Goal: Check status: Check status

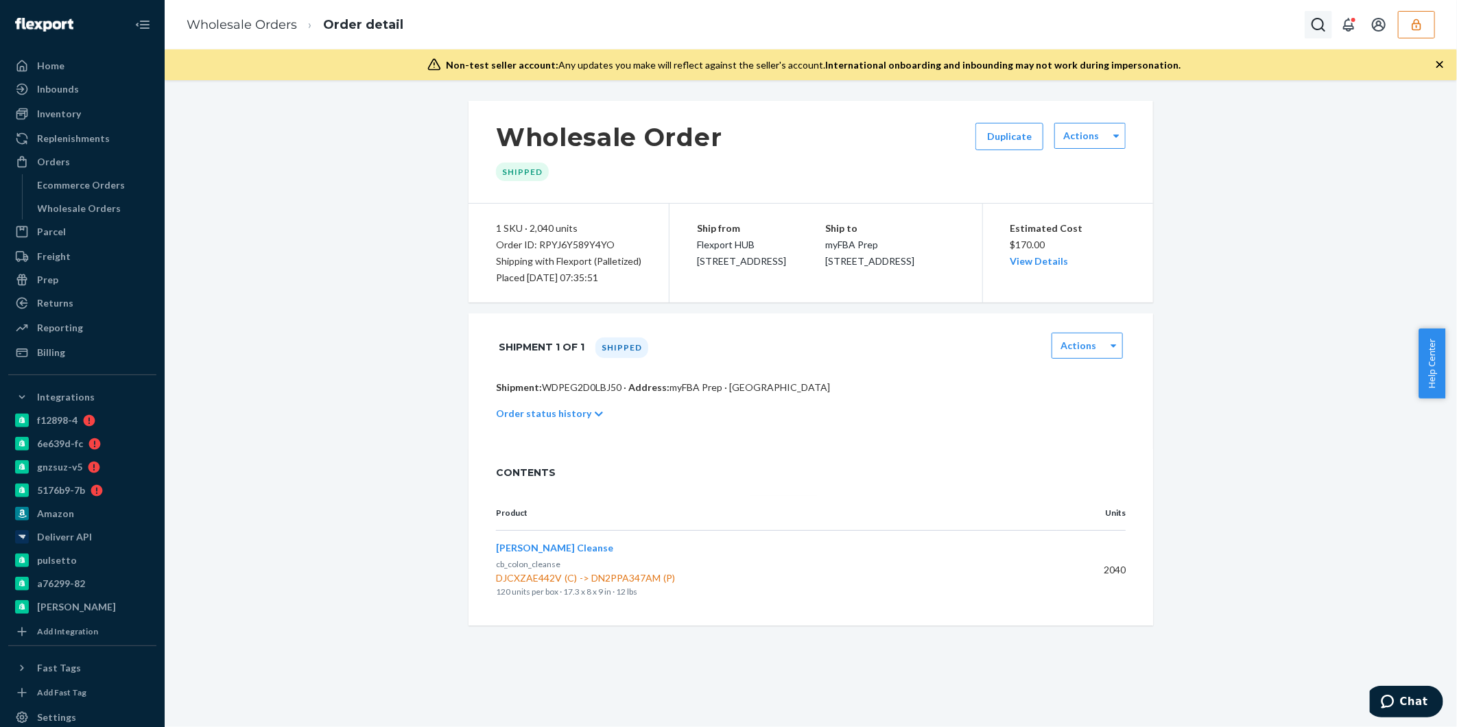
click at [1311, 26] on icon "Open Search Box" at bounding box center [1318, 24] width 16 height 16
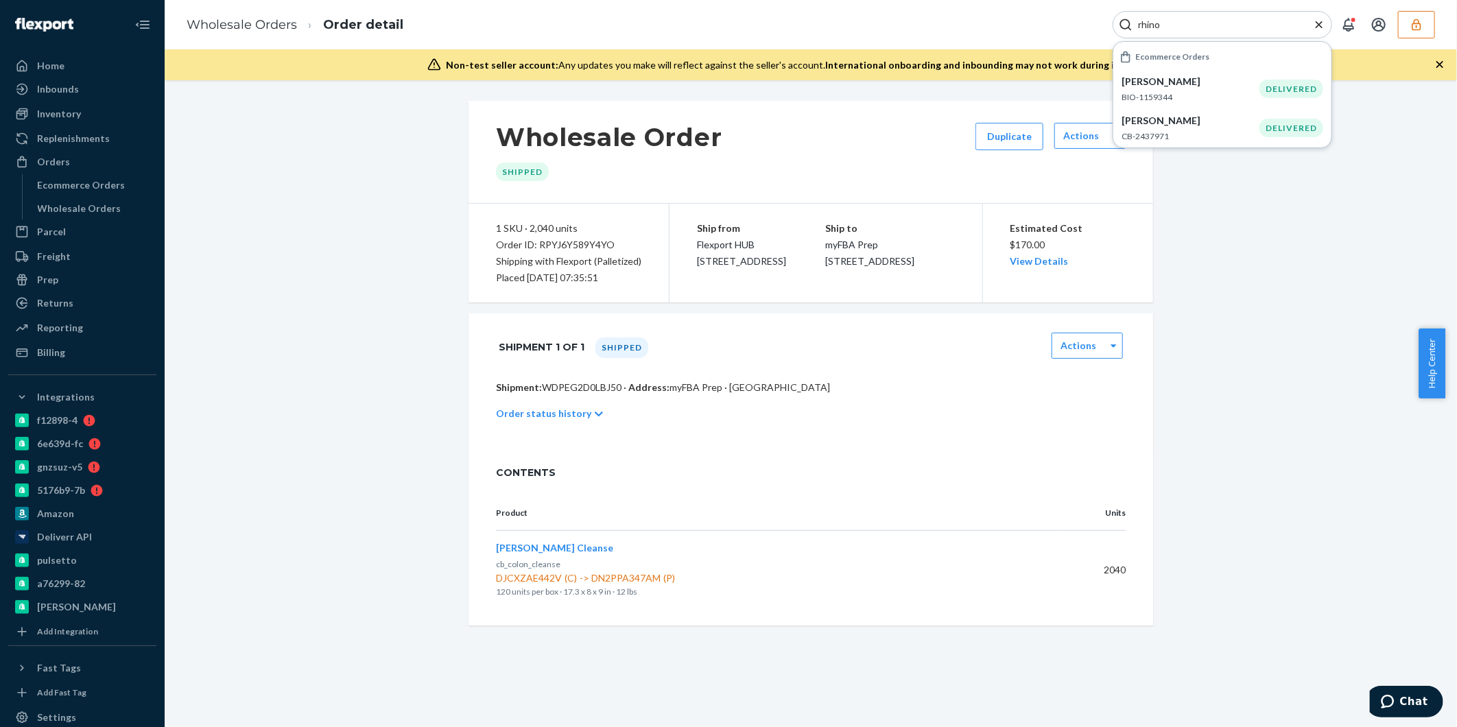
type input "rhino"
click at [1420, 21] on icon "button" at bounding box center [1416, 25] width 14 height 14
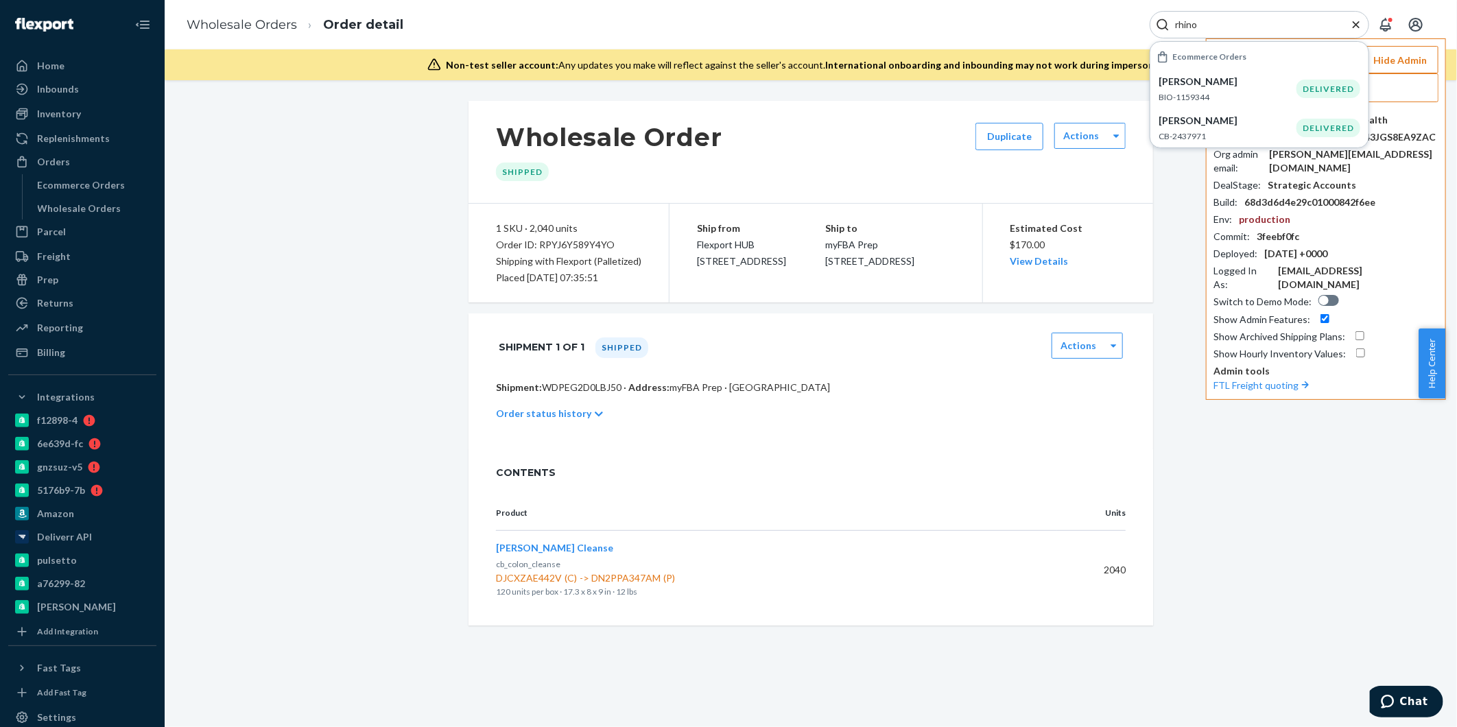
click at [1356, 25] on icon "Close Search" at bounding box center [1356, 25] width 14 height 14
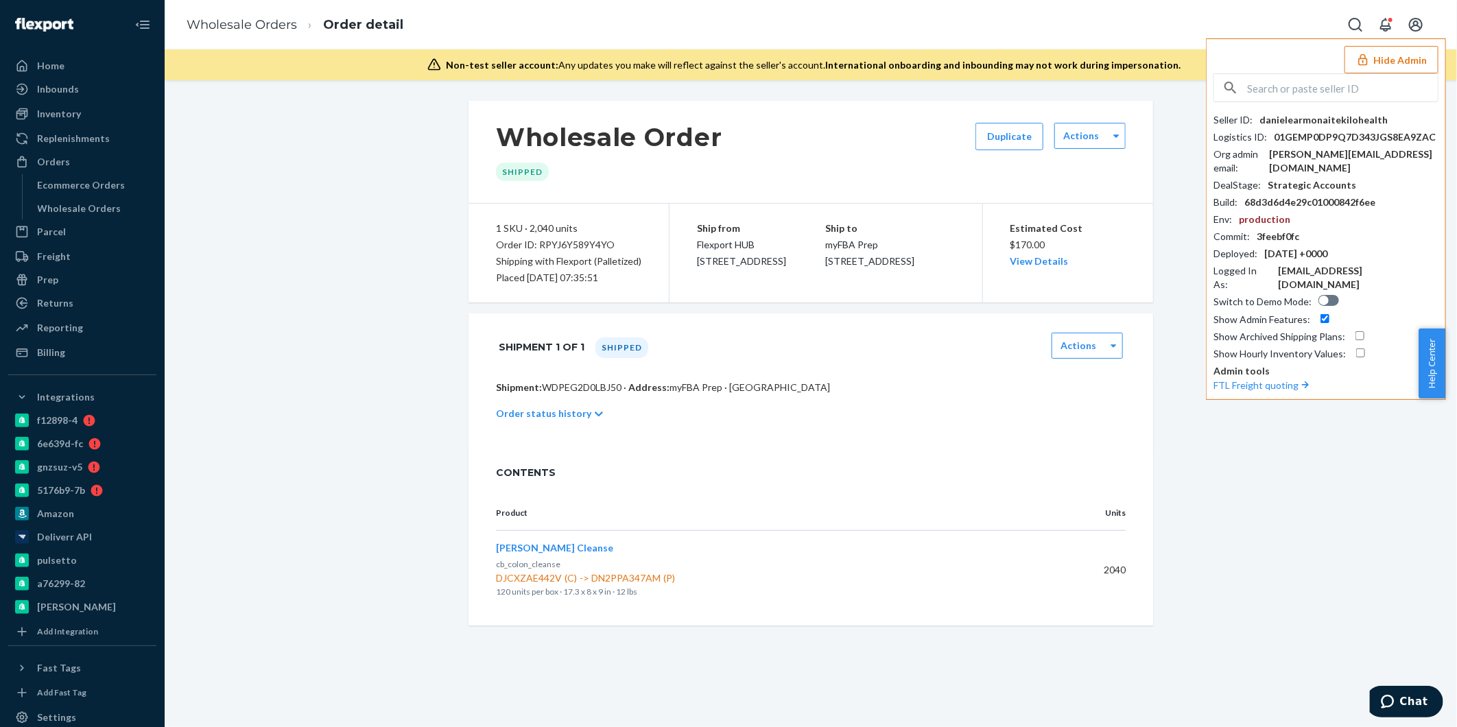
click at [1264, 84] on input "text" at bounding box center [1342, 87] width 191 height 27
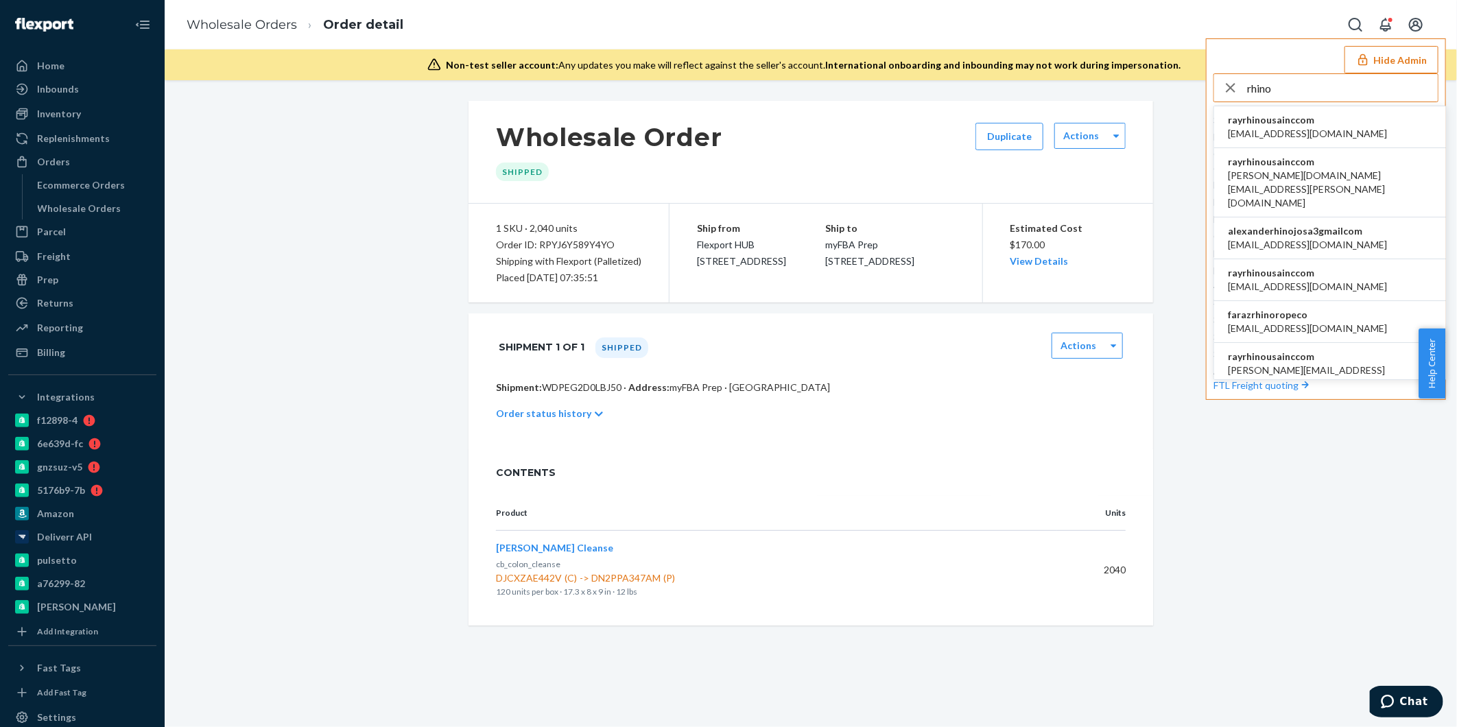
type input "rhino"
click at [1278, 121] on span "rayrhinousainccom" at bounding box center [1307, 120] width 159 height 14
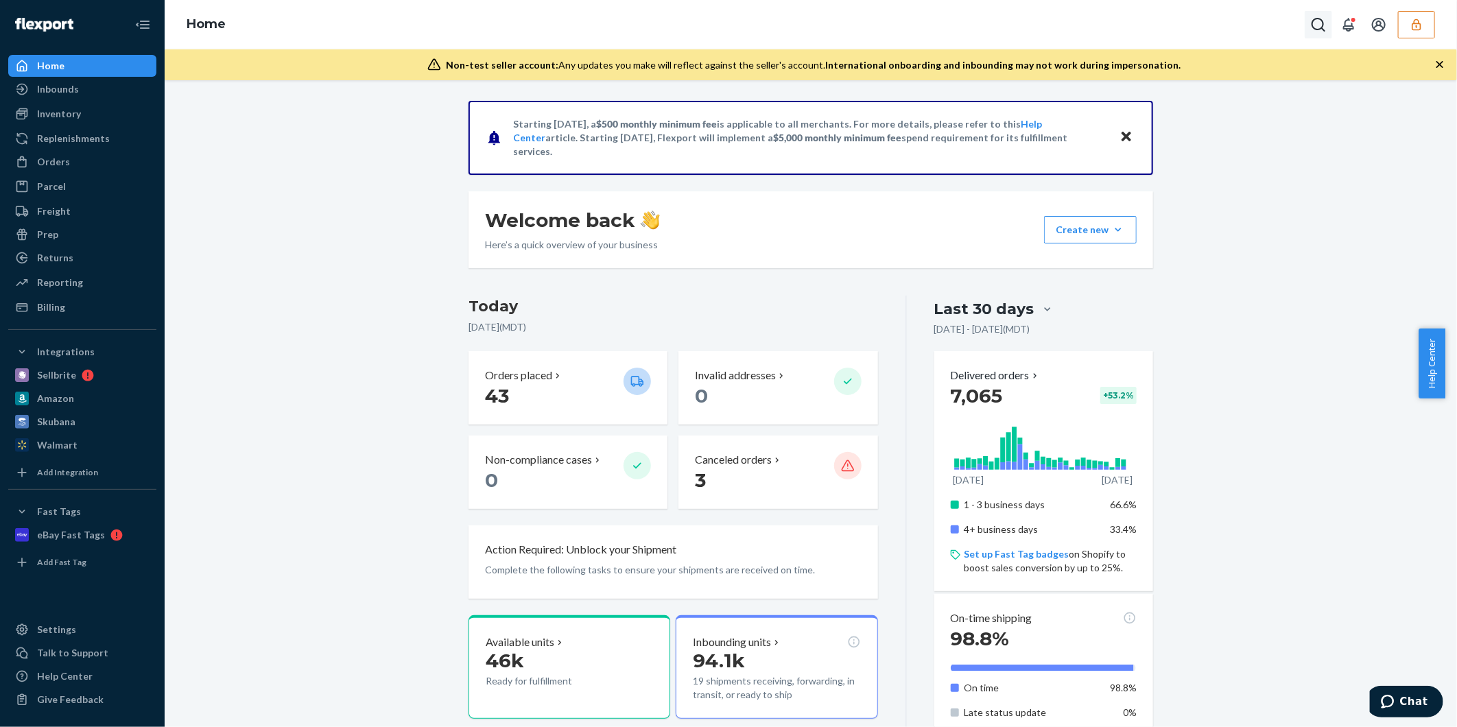
click at [1318, 25] on icon "Open Search Box" at bounding box center [1318, 24] width 16 height 16
click at [1198, 26] on input "Search Input" at bounding box center [1216, 25] width 169 height 14
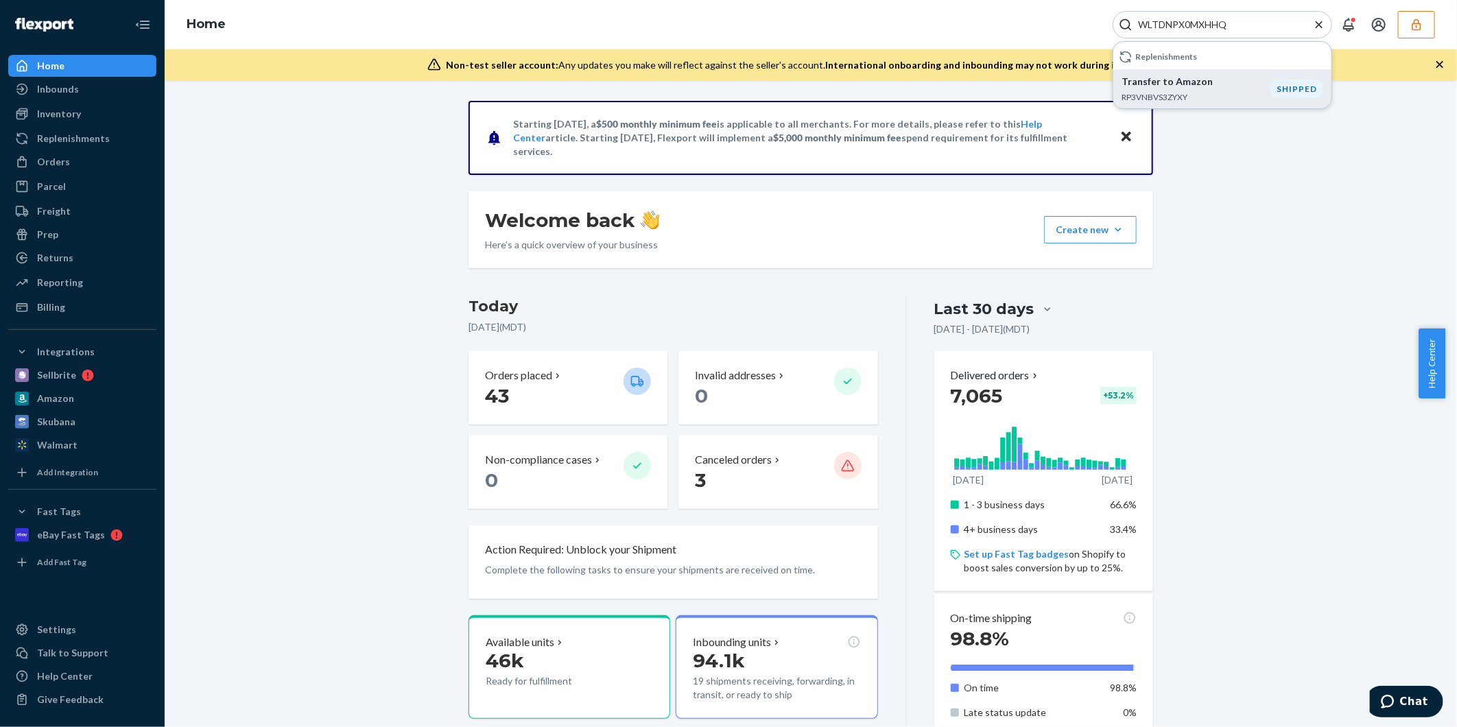
type input "WLTDNPX0MXHHQ"
click at [1200, 79] on p "Transfer to Amazon" at bounding box center [1195, 82] width 149 height 14
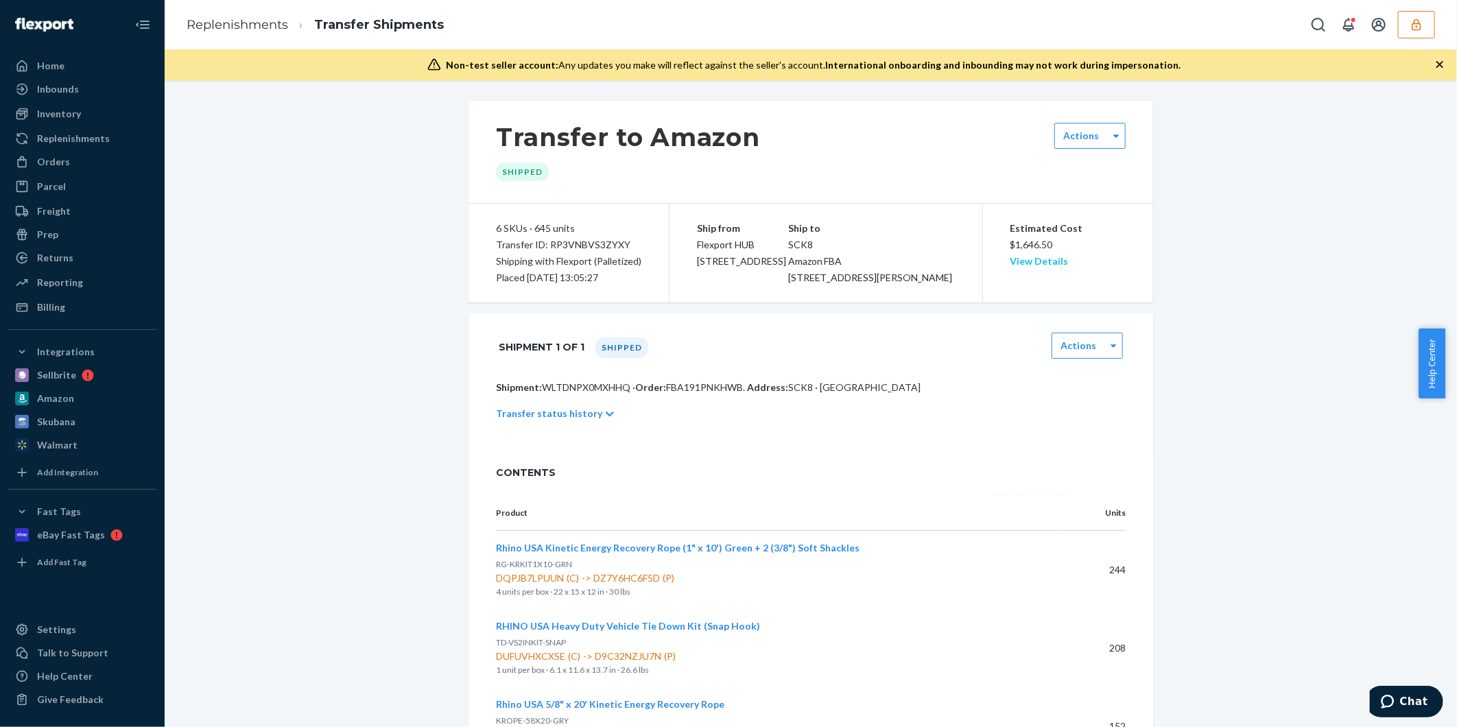
click at [1039, 263] on link "View Details" at bounding box center [1039, 261] width 58 height 12
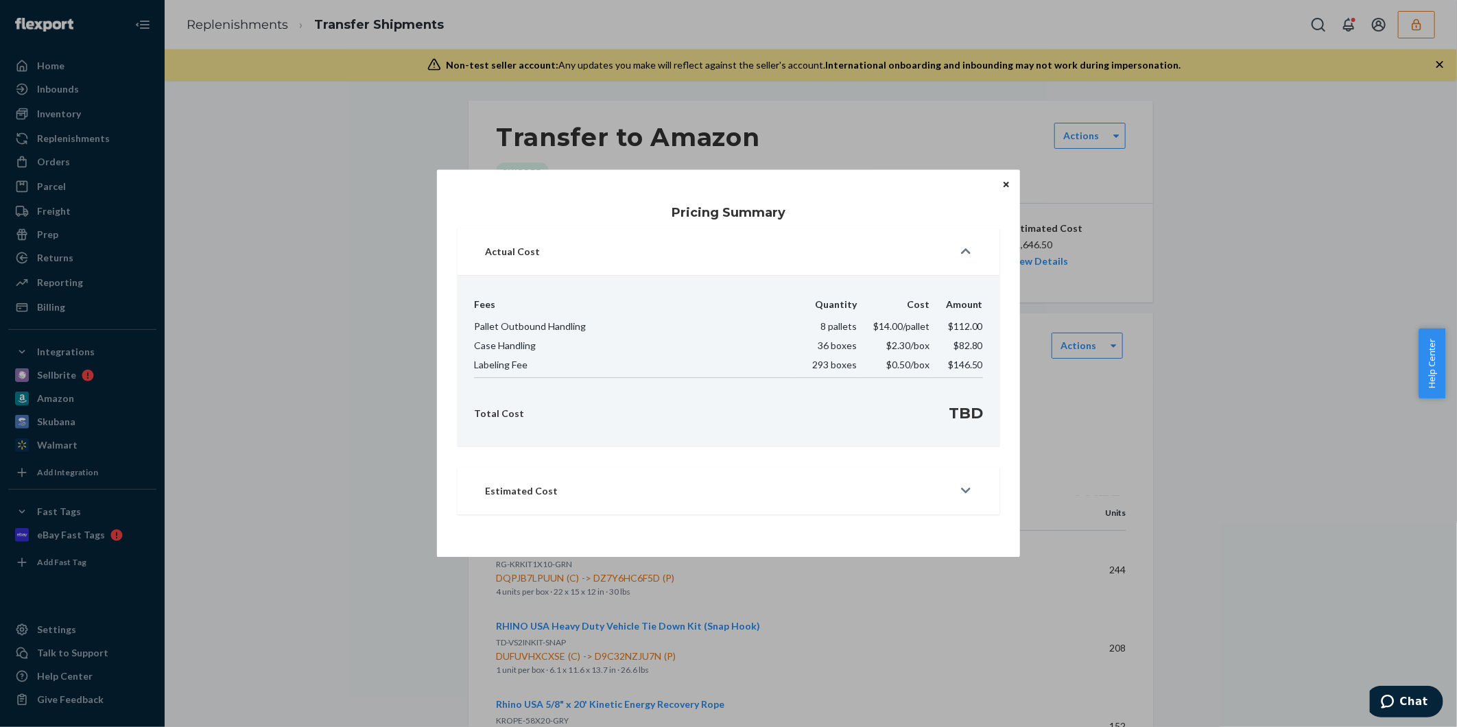
click at [1268, 321] on div "Pricing Summary Actual Cost Fees Quantity Cost Amount Pallet Outbound Handling …" at bounding box center [728, 363] width 1457 height 727
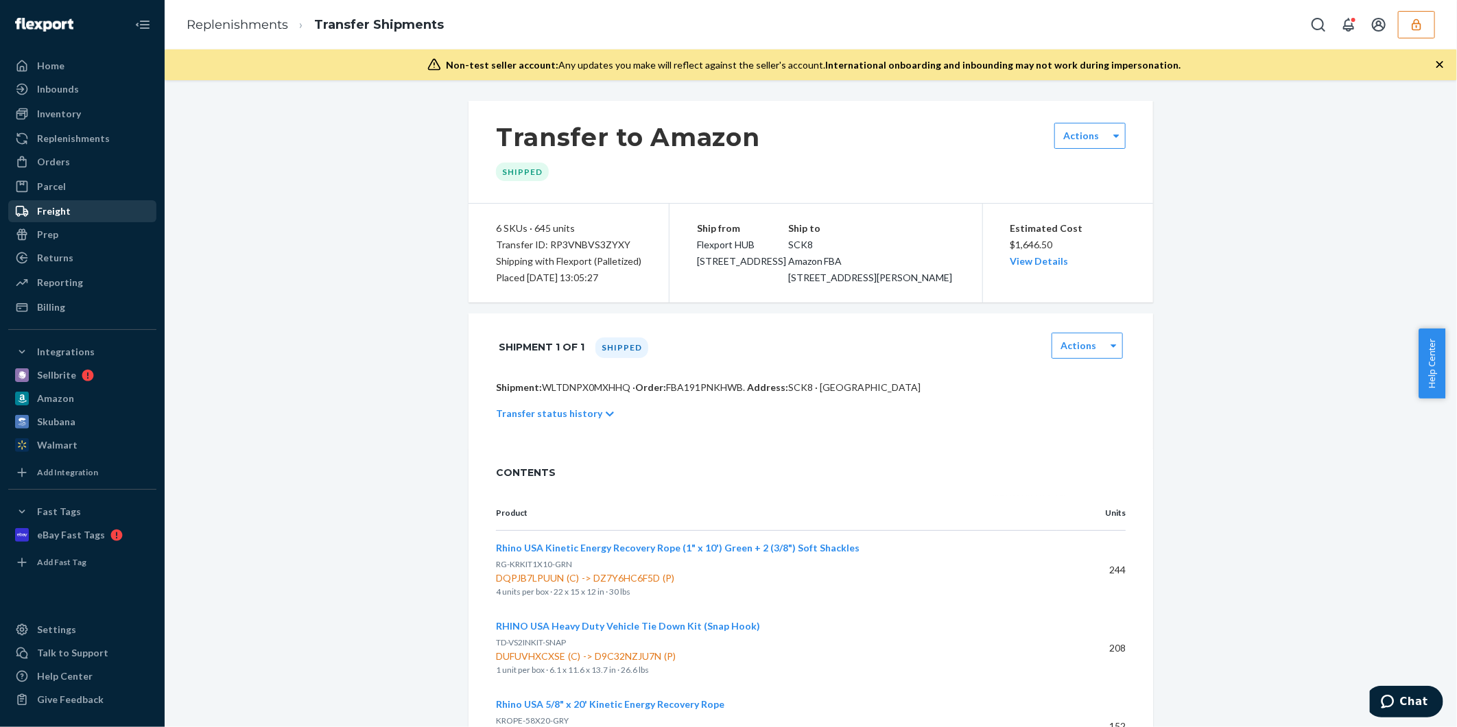
click at [67, 213] on div "Freight" at bounding box center [54, 211] width 34 height 14
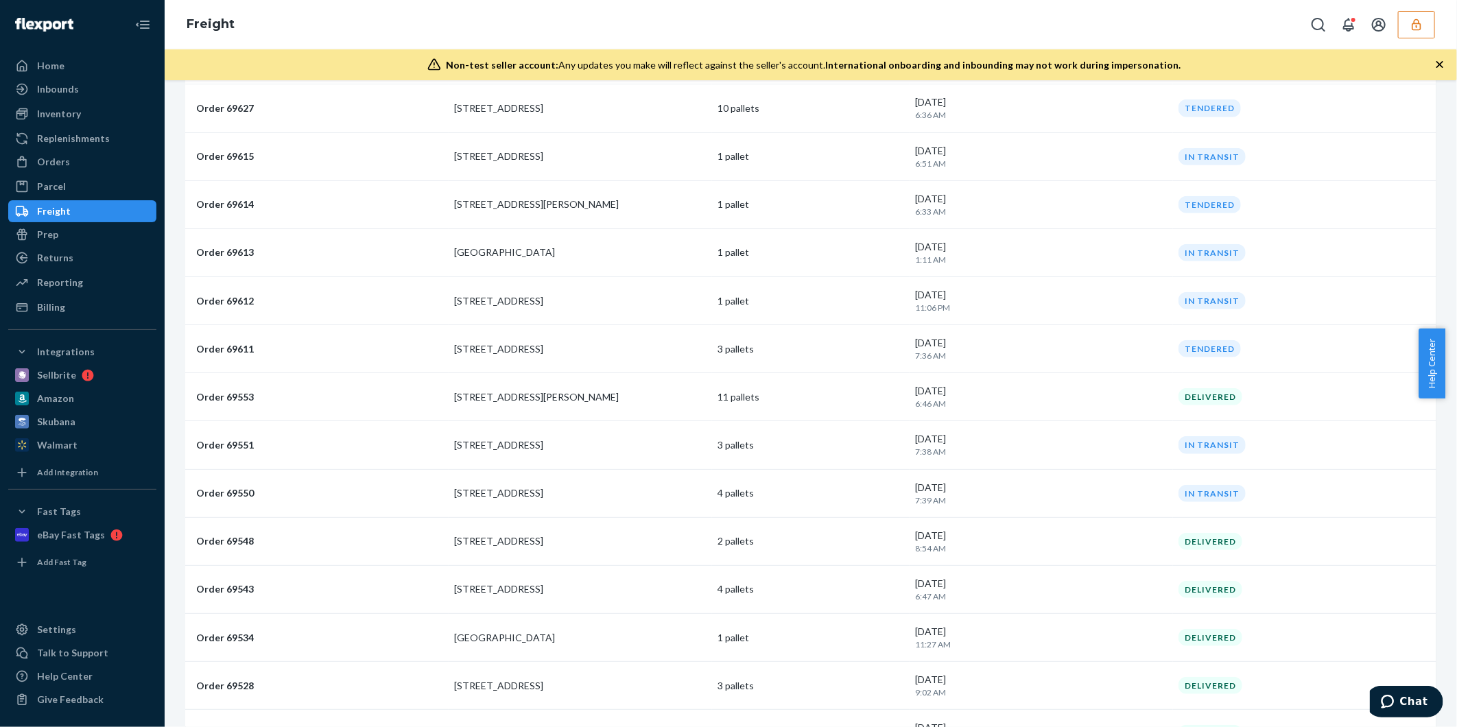
scroll to position [533, 0]
click at [1314, 26] on icon "Open Search Box" at bounding box center [1318, 24] width 16 height 16
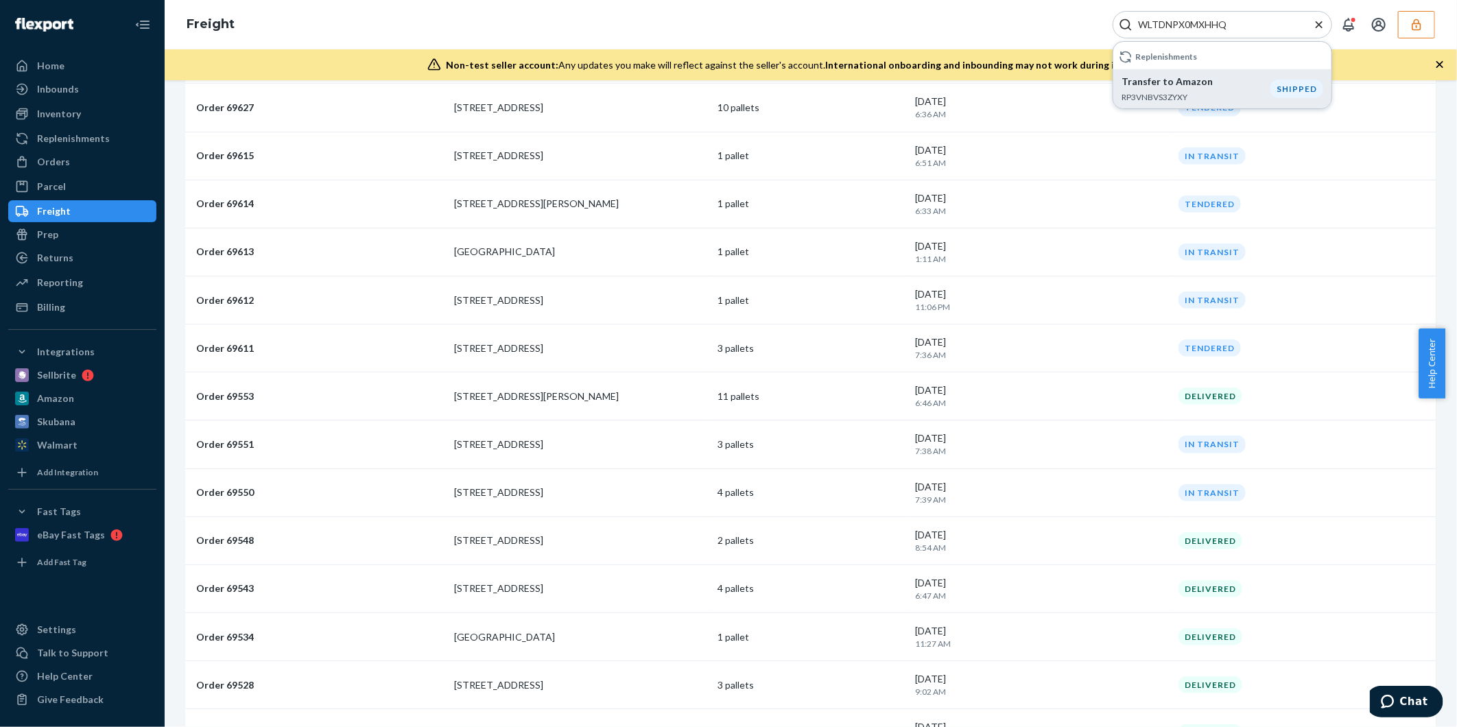
type input "WLTDNPX0MXHHQ"
click at [1171, 82] on p "Transfer to Amazon" at bounding box center [1195, 82] width 149 height 14
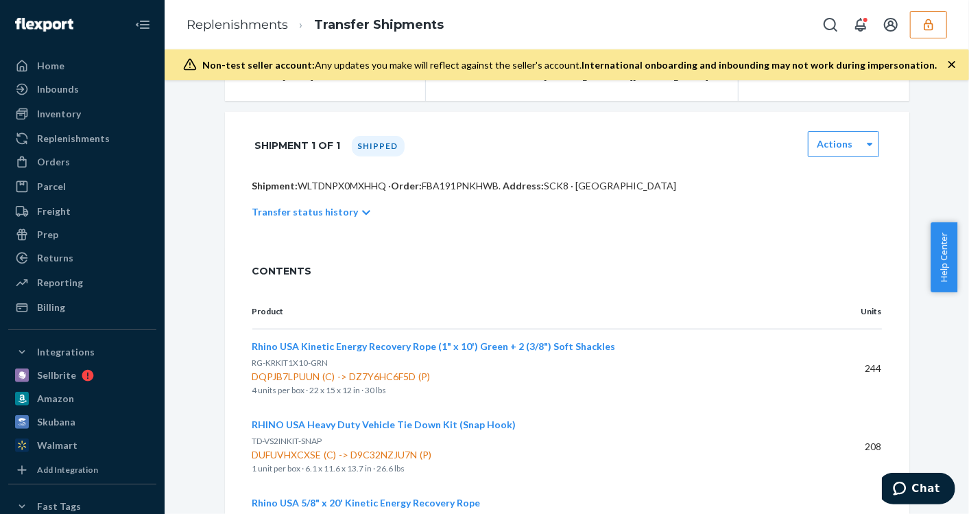
scroll to position [170, 0]
